Goal: Transaction & Acquisition: Download file/media

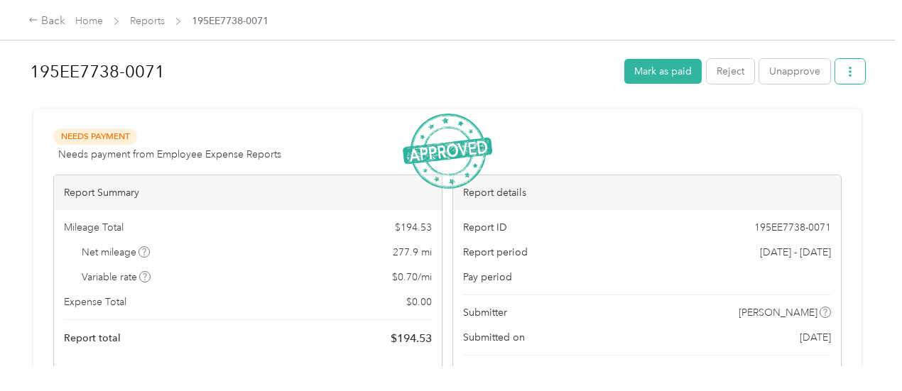
click at [845, 68] on icon "button" at bounding box center [850, 72] width 10 height 10
click at [810, 121] on span "Download" at bounding box center [806, 123] width 47 height 15
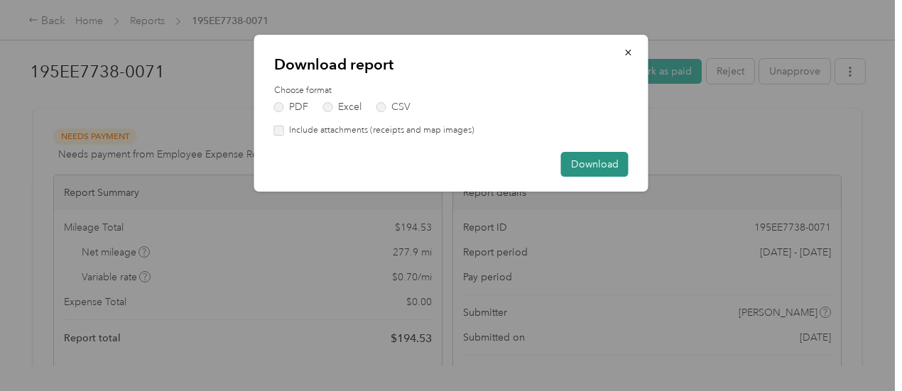
click at [592, 158] on button "Download" at bounding box center [594, 164] width 67 height 25
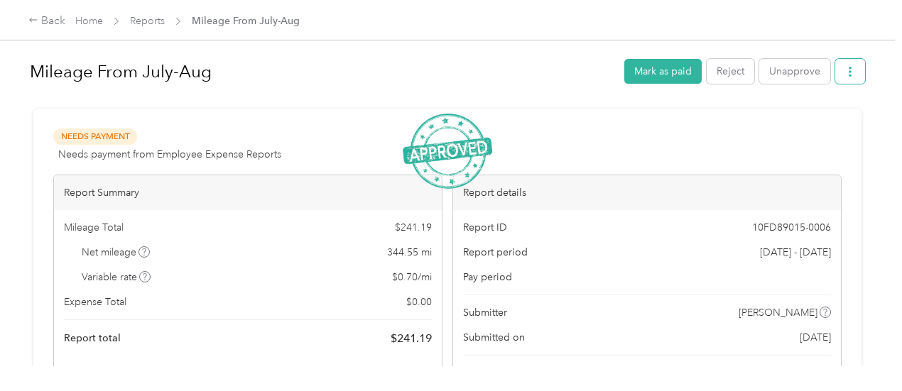
click at [847, 78] on button "button" at bounding box center [850, 71] width 30 height 25
click at [803, 123] on span "Download" at bounding box center [806, 123] width 47 height 15
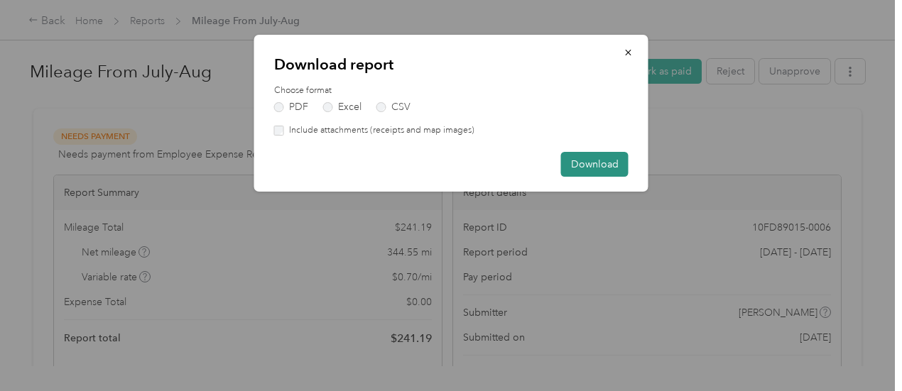
click at [591, 160] on button "Download" at bounding box center [594, 164] width 67 height 25
